Goal: Complete application form

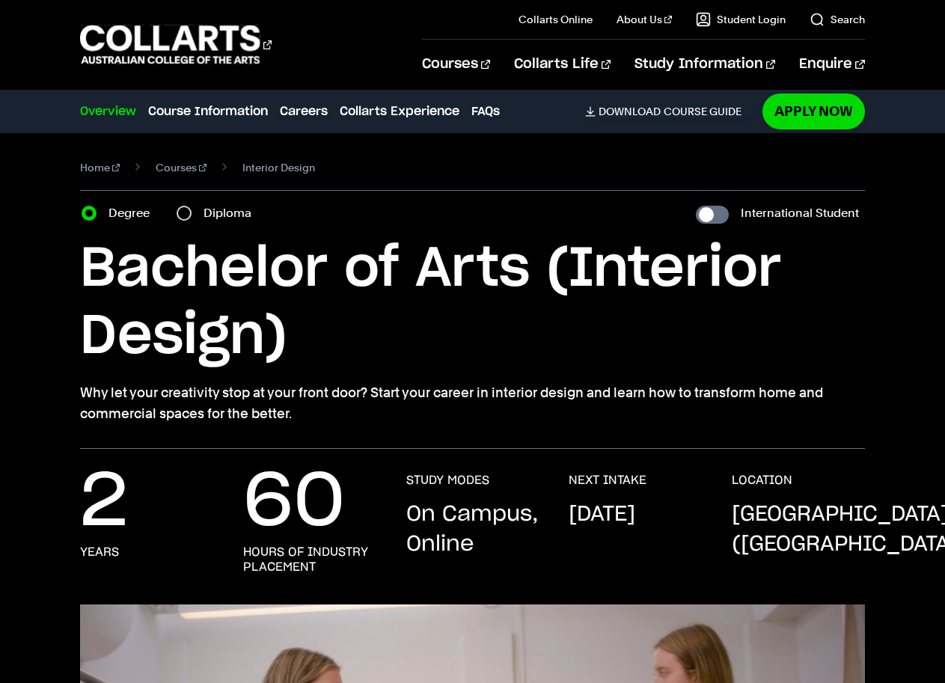
click at [789, 140] on section "Home Courses Interior Design Course variant Degree Diploma International Studen…" at bounding box center [472, 291] width 784 height 316
click at [799, 129] on link "Apply Now" at bounding box center [813, 110] width 102 height 35
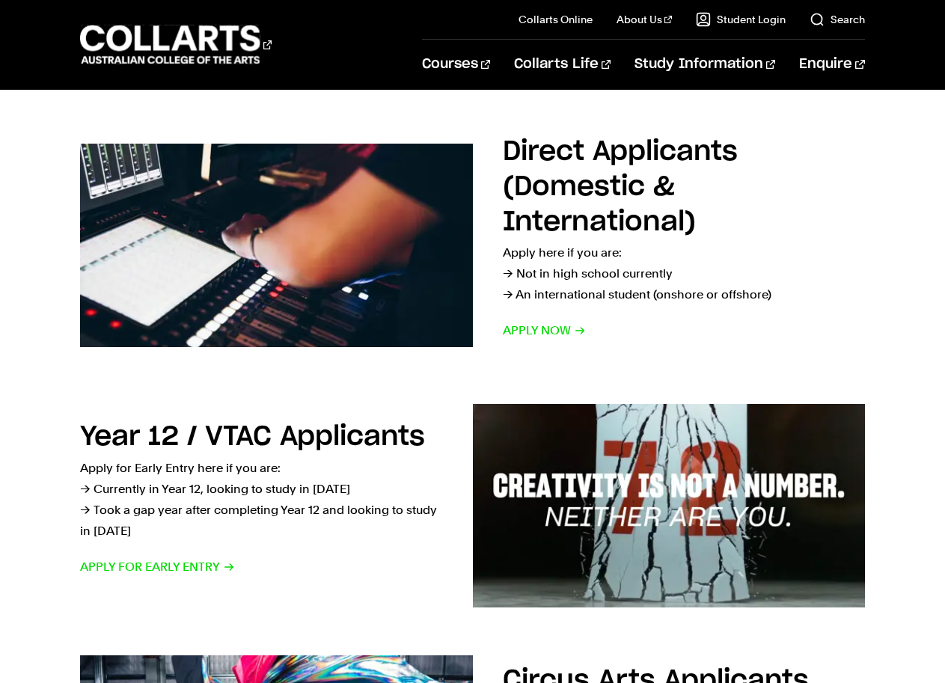
scroll to position [224, 0]
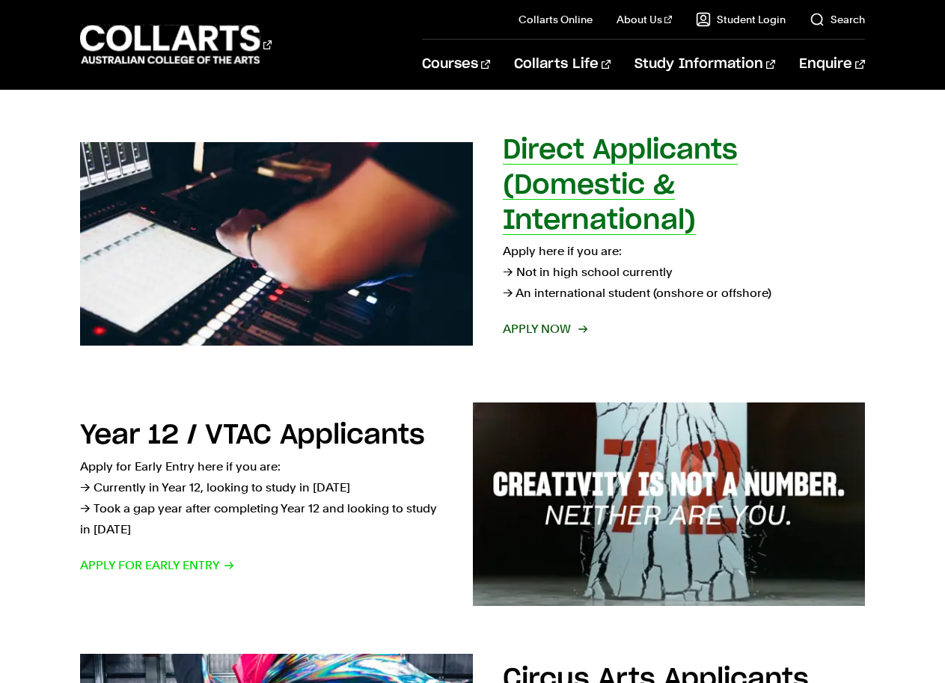
click at [558, 334] on span "Apply now" at bounding box center [544, 329] width 83 height 21
